Goal: Task Accomplishment & Management: Complete application form

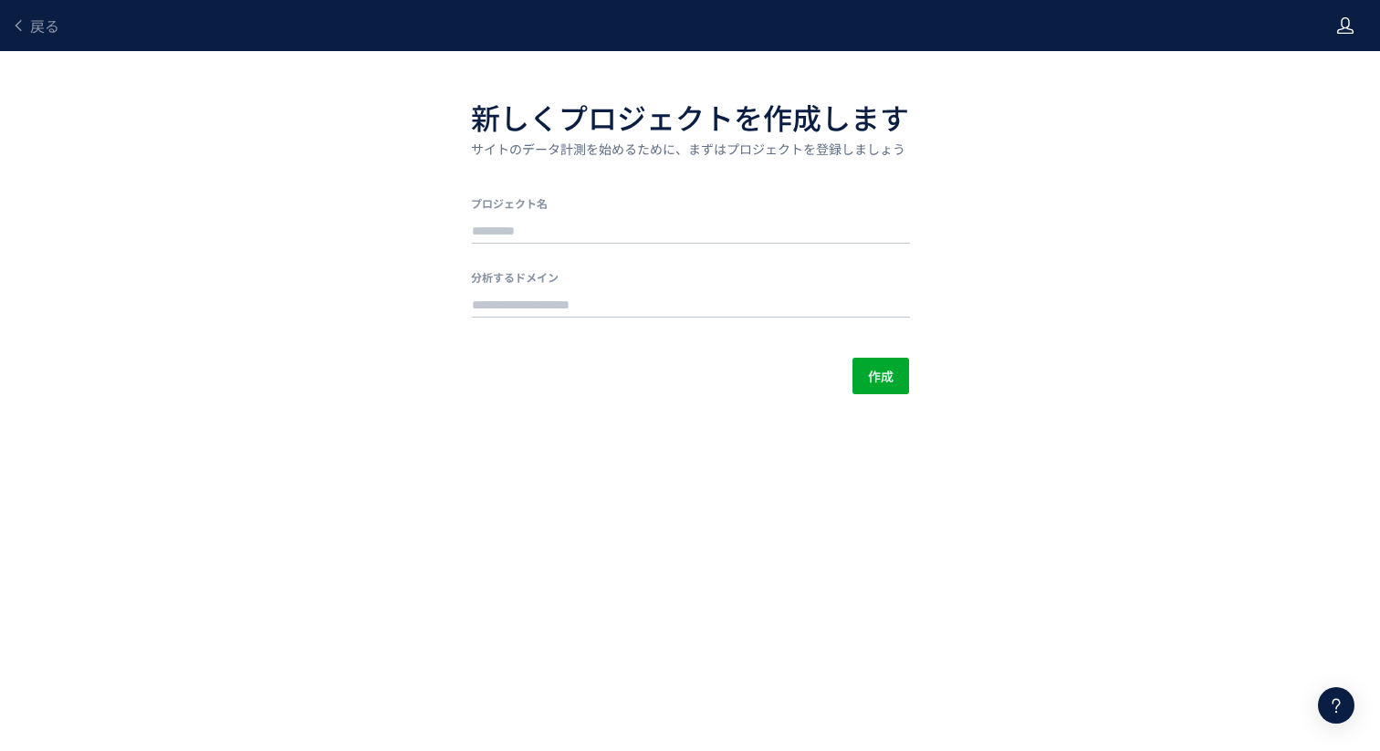
click at [1347, 26] on use at bounding box center [1345, 25] width 16 height 16
click at [1149, 151] on div "戻る 新しくプロジェクトを作成します サイトのデータ計測を始めるために、まずはプロジェクトを登録しましょう プロジェクト名 分析するドメイン 作成" at bounding box center [690, 197] width 1380 height 394
click at [26, 17] on link "戻る" at bounding box center [35, 26] width 48 height 21
click at [32, 26] on span "戻る" at bounding box center [44, 26] width 29 height 22
click at [661, 214] on div at bounding box center [690, 229] width 438 height 37
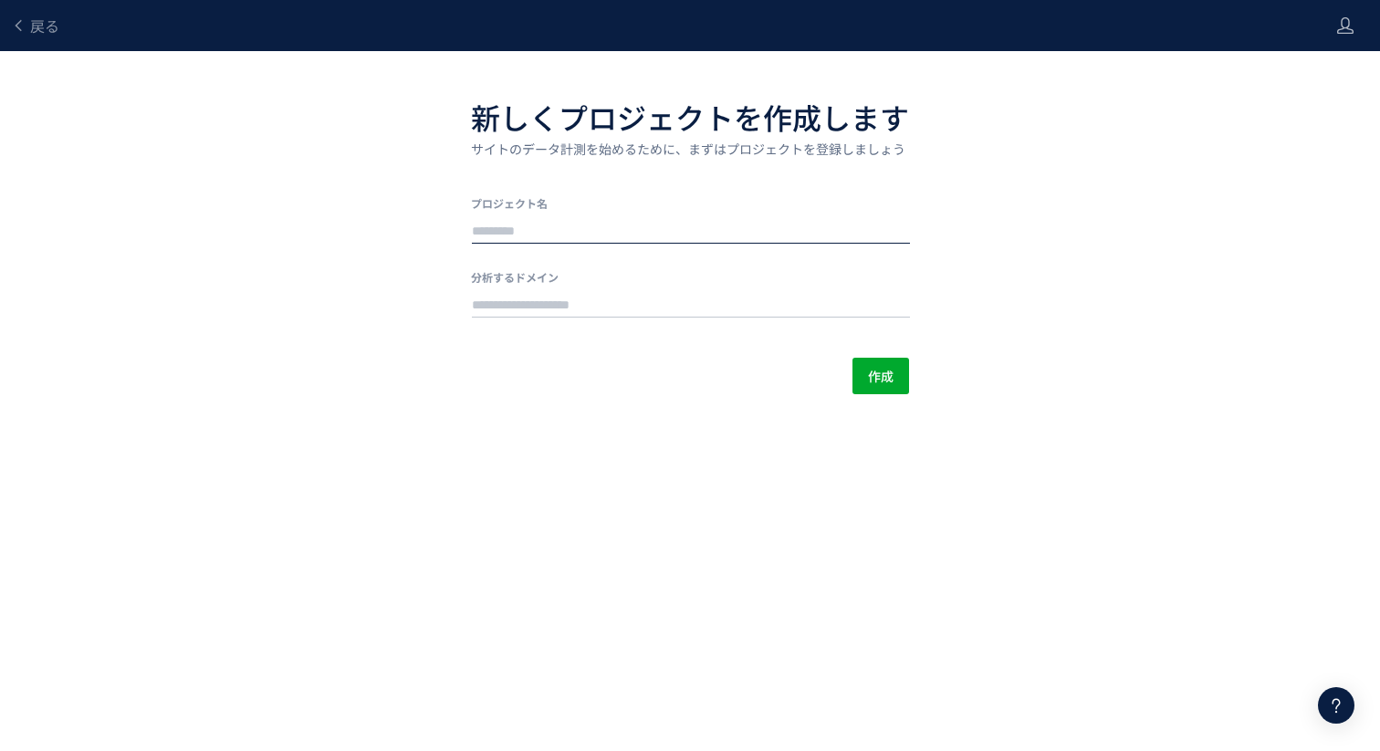
click at [639, 231] on input "text" at bounding box center [691, 232] width 438 height 26
click at [620, 349] on div "新しくプロジェクトを作成します サイトのデータ計測を始めるために、まずはプロジェクトを登録しましょう プロジェクト名 分析するドメイン 作成" at bounding box center [690, 244] width 438 height 299
click at [31, 40] on div "戻る" at bounding box center [35, 25] width 48 height 51
click at [30, 30] on span "戻る" at bounding box center [44, 26] width 29 height 22
click at [37, 20] on span "戻る" at bounding box center [44, 26] width 29 height 22
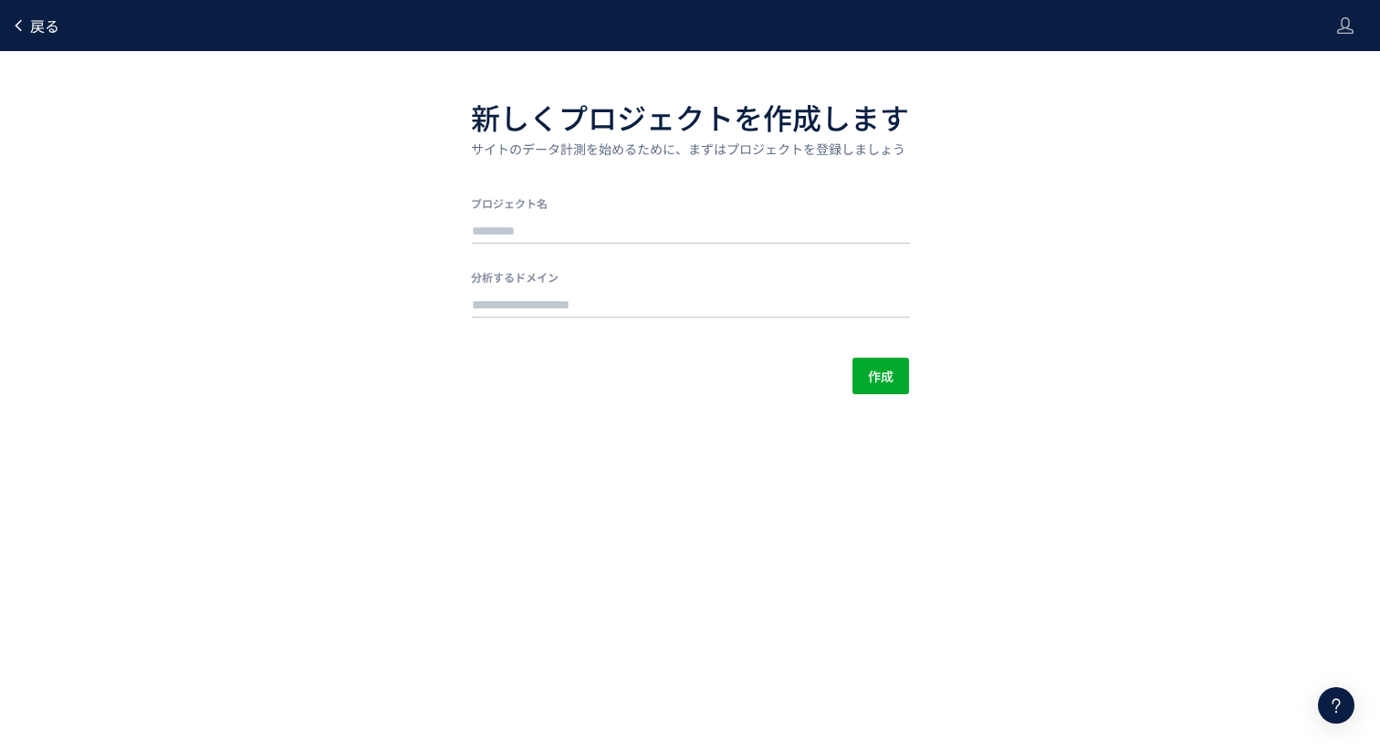
click at [37, 26] on span "戻る" at bounding box center [44, 26] width 29 height 22
